Goal: Information Seeking & Learning: Understand process/instructions

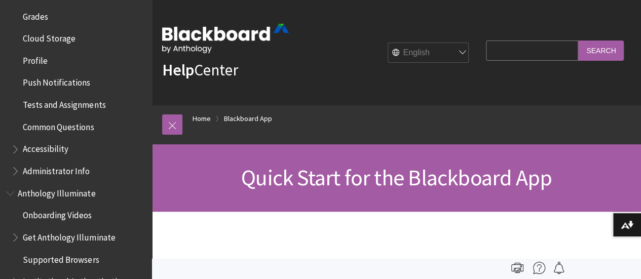
scroll to position [484, 0]
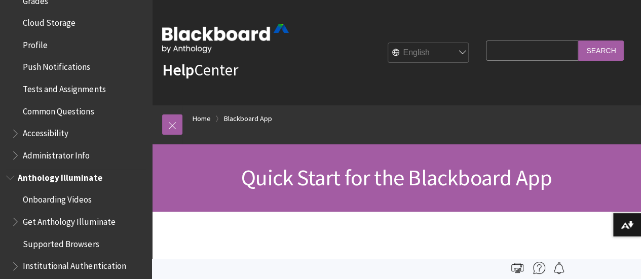
click at [60, 202] on span "Onboarding Videos" at bounding box center [57, 199] width 69 height 14
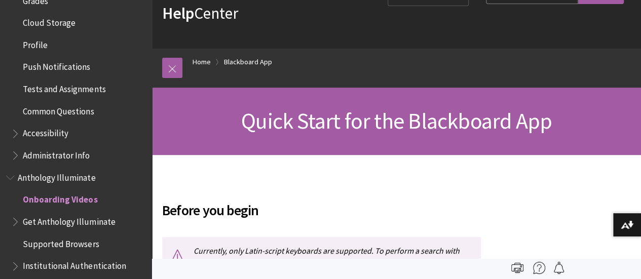
scroll to position [152, 0]
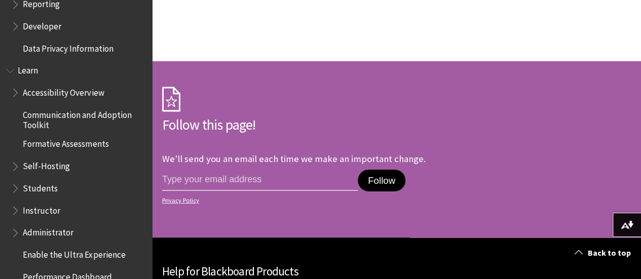
scroll to position [1622, 0]
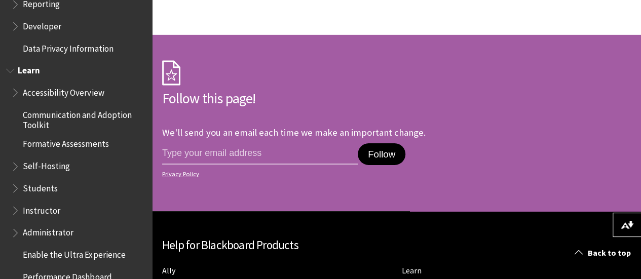
click at [56, 181] on span "Students" at bounding box center [78, 187] width 135 height 17
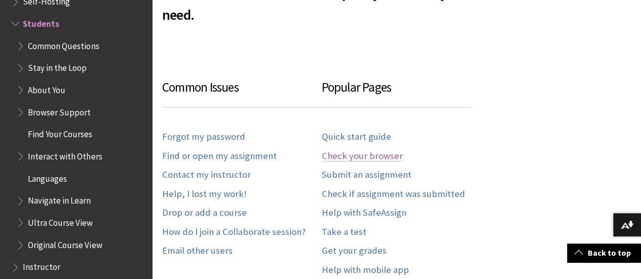
scroll to position [507, 0]
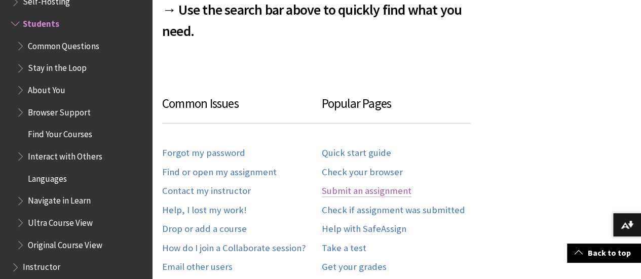
click at [388, 191] on link "Submit an assignment" at bounding box center [367, 192] width 90 height 12
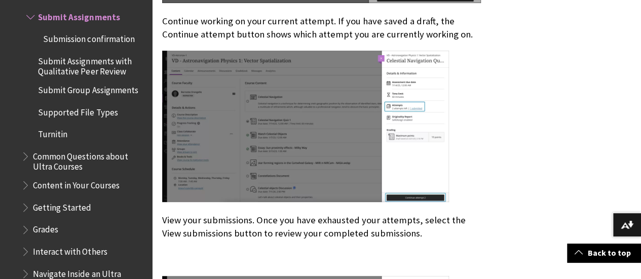
scroll to position [2129, 0]
